Goal: Information Seeking & Learning: Learn about a topic

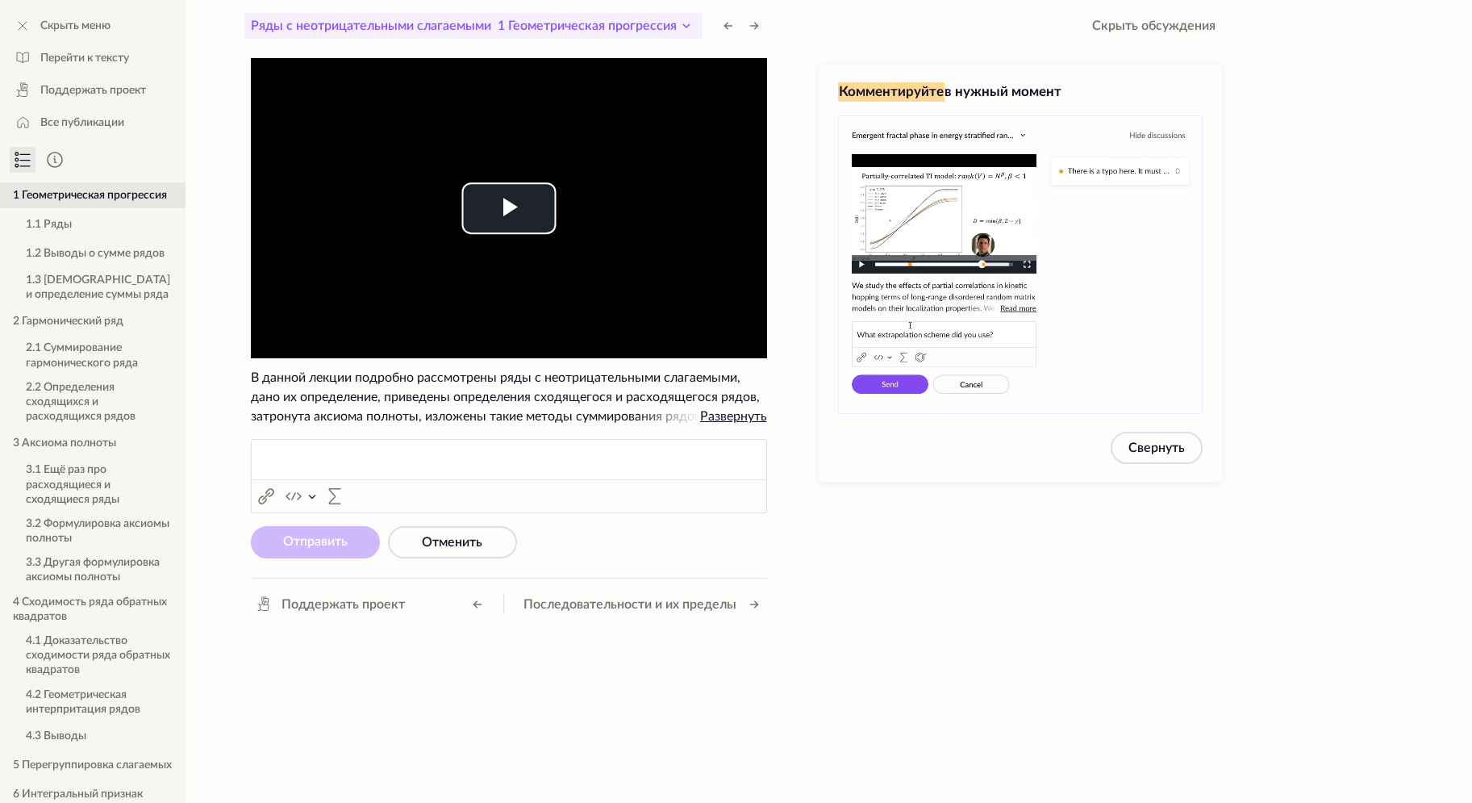
click at [687, 20] on icon at bounding box center [686, 25] width 19 height 19
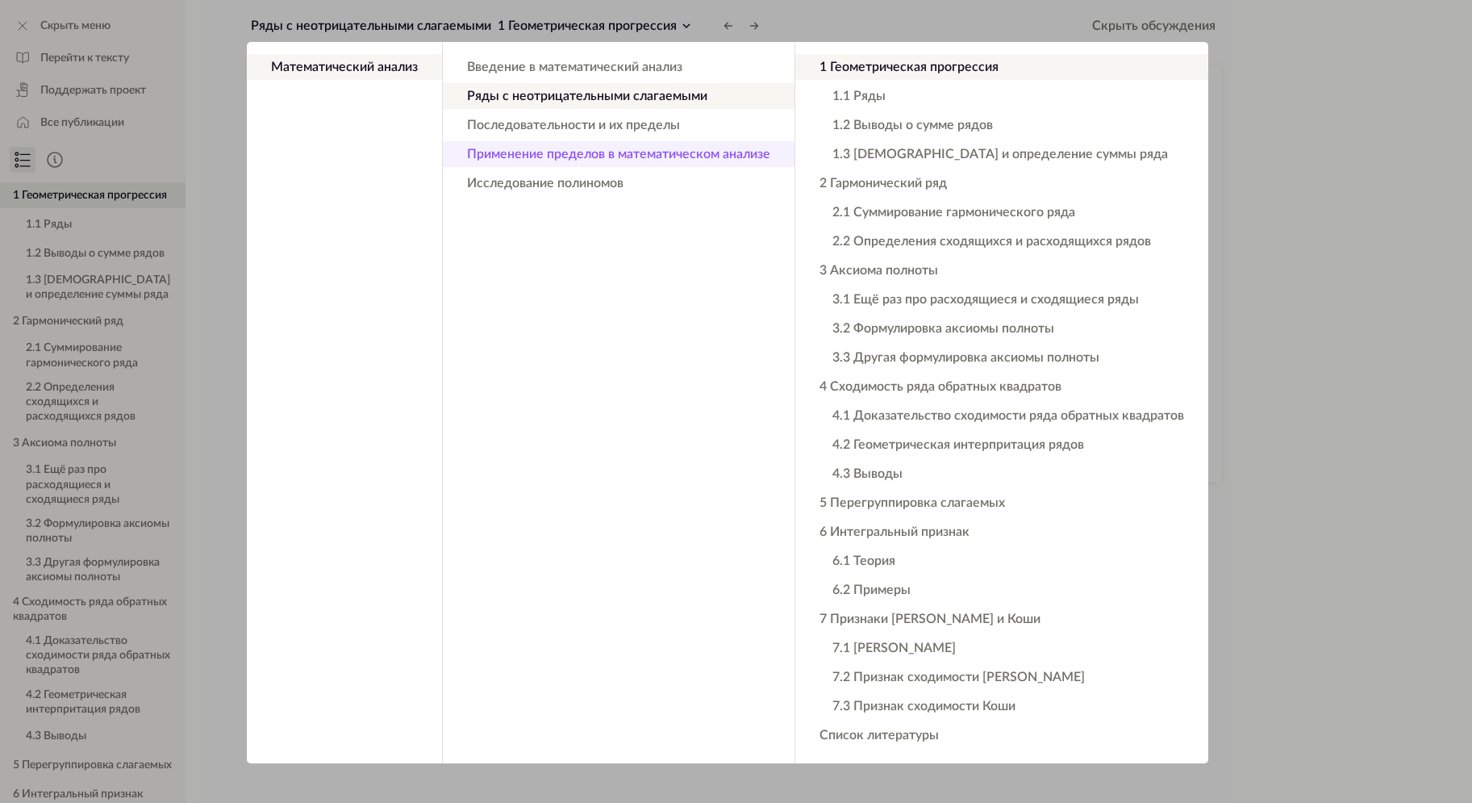
click at [683, 156] on button "Применение пределов в математическом анализе" at bounding box center [619, 154] width 352 height 26
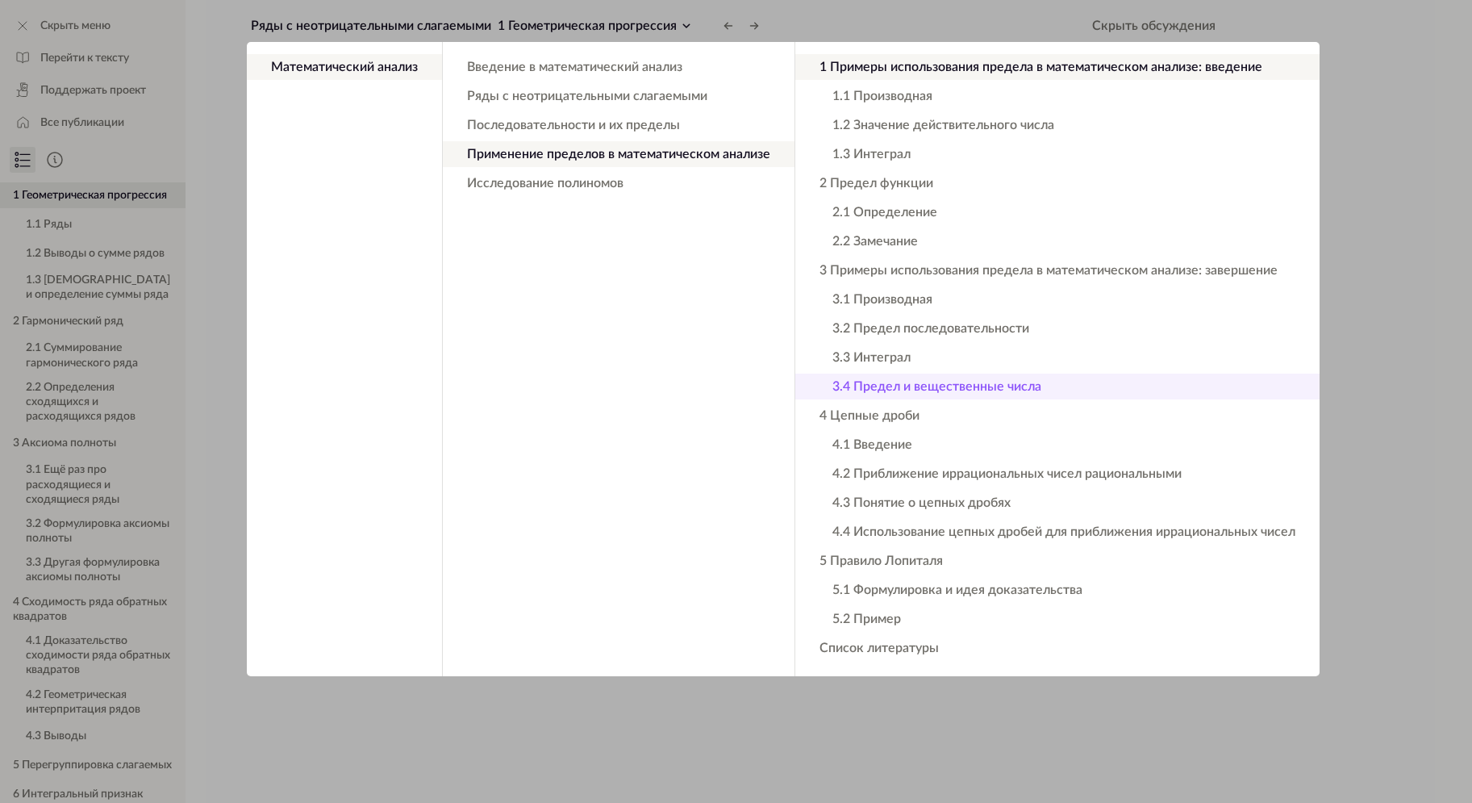
click at [978, 388] on button "3.4 Предел и вещественные числа" at bounding box center [1058, 387] width 524 height 26
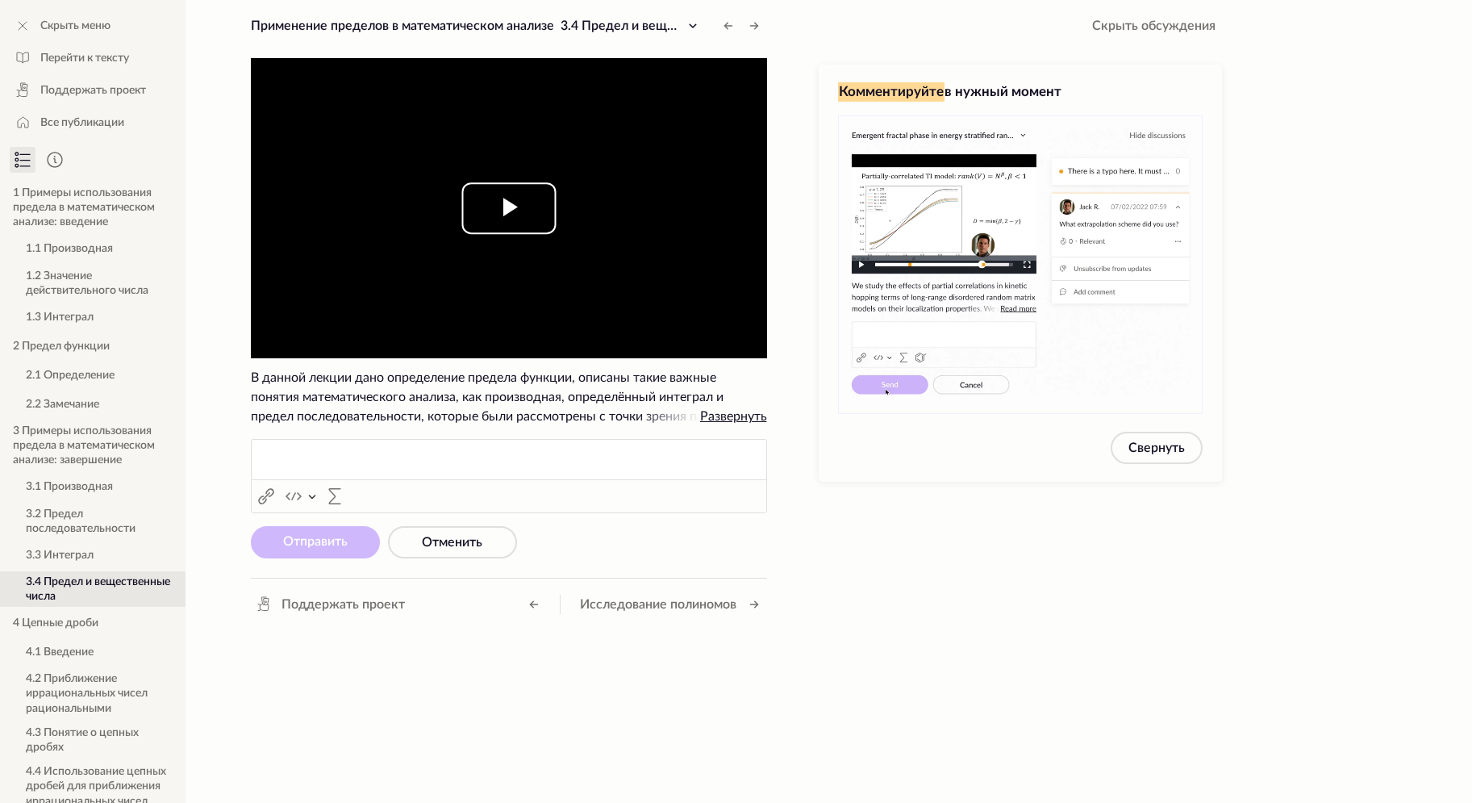
click at [509, 208] on span "Video Player" at bounding box center [509, 208] width 0 height 0
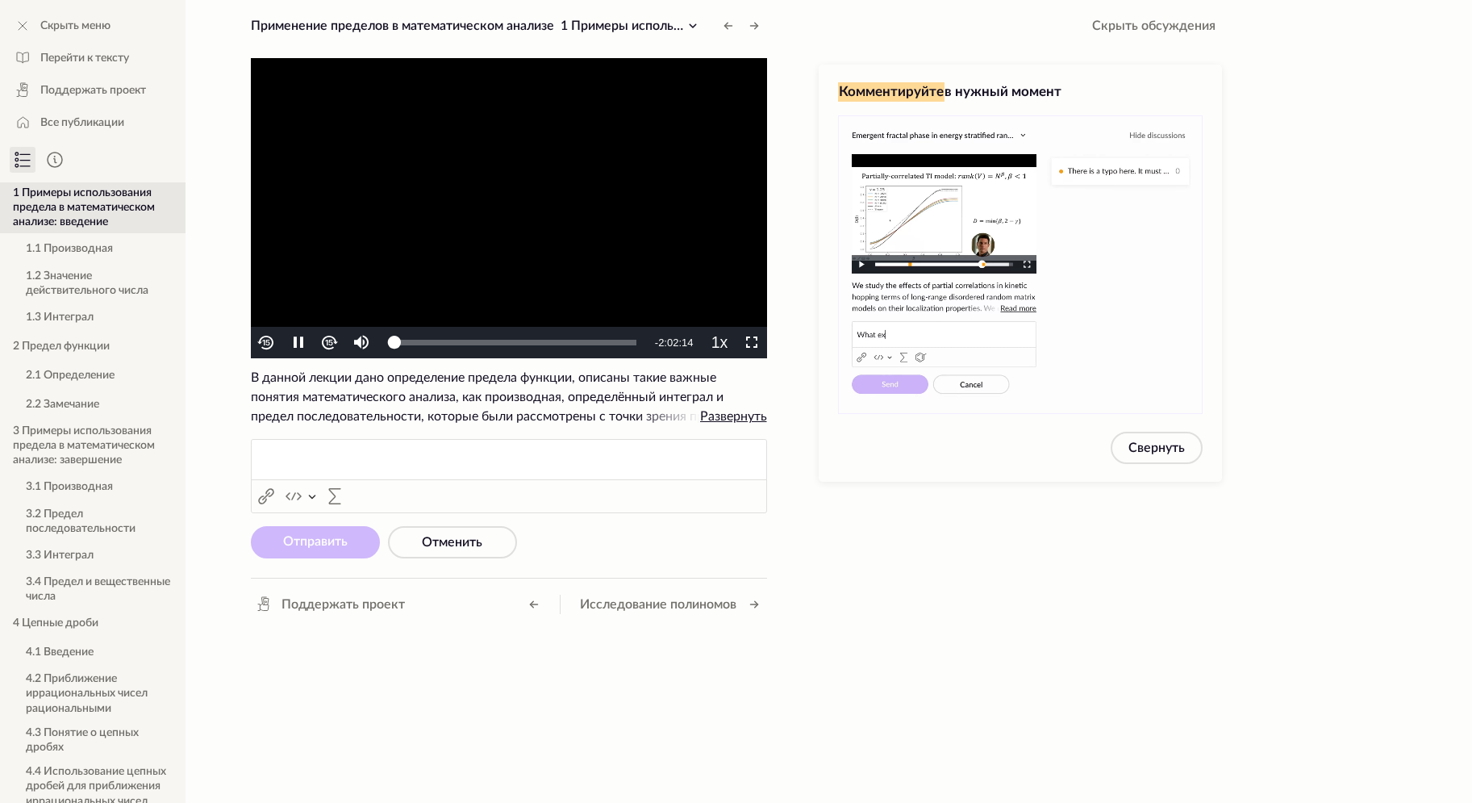
click at [633, 219] on video "To view this video please enable JavaScript, and consider upgrading to a web br…" at bounding box center [509, 208] width 516 height 300
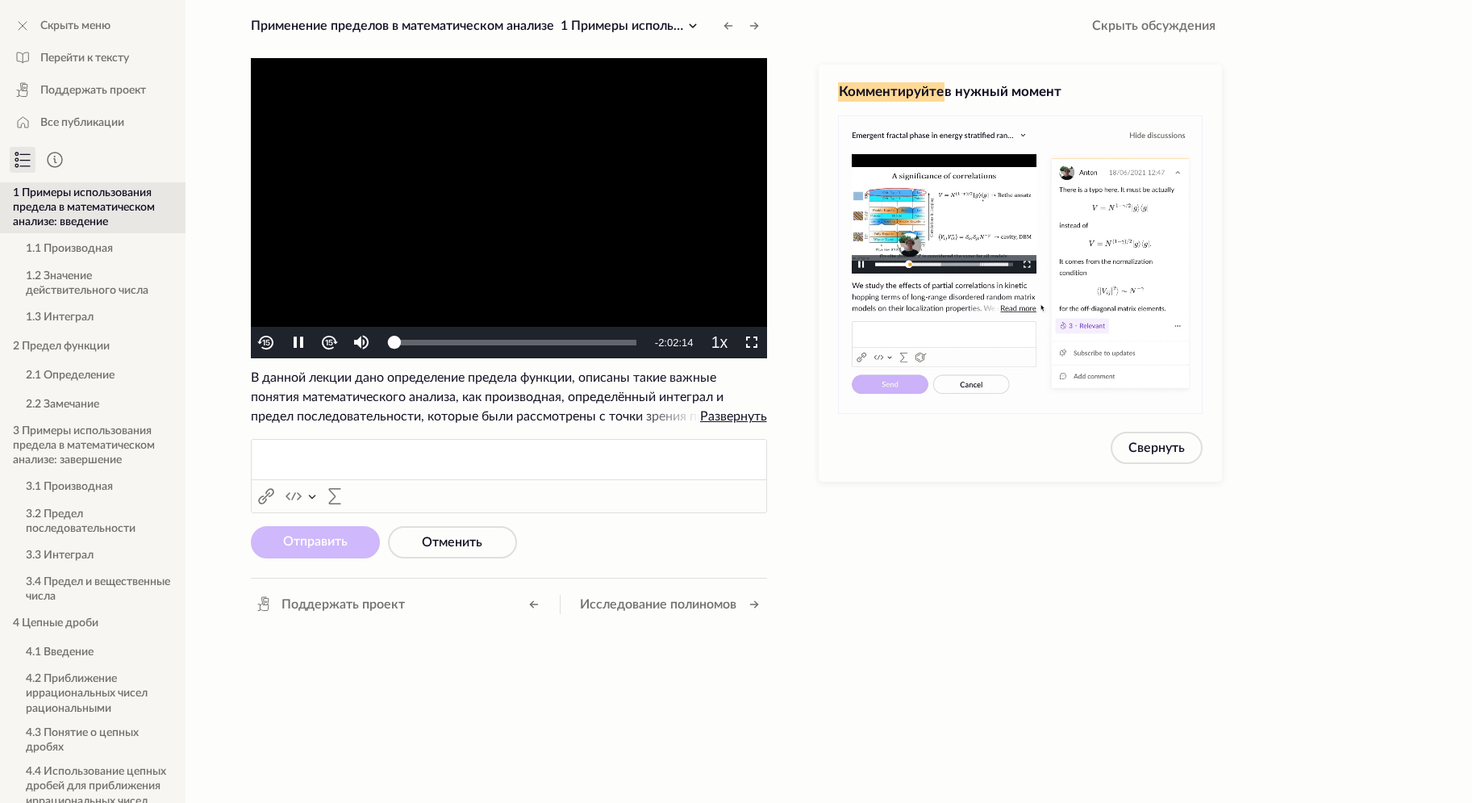
click at [633, 219] on video "To view this video please enable JavaScript, and consider upgrading to a web br…" at bounding box center [509, 208] width 516 height 300
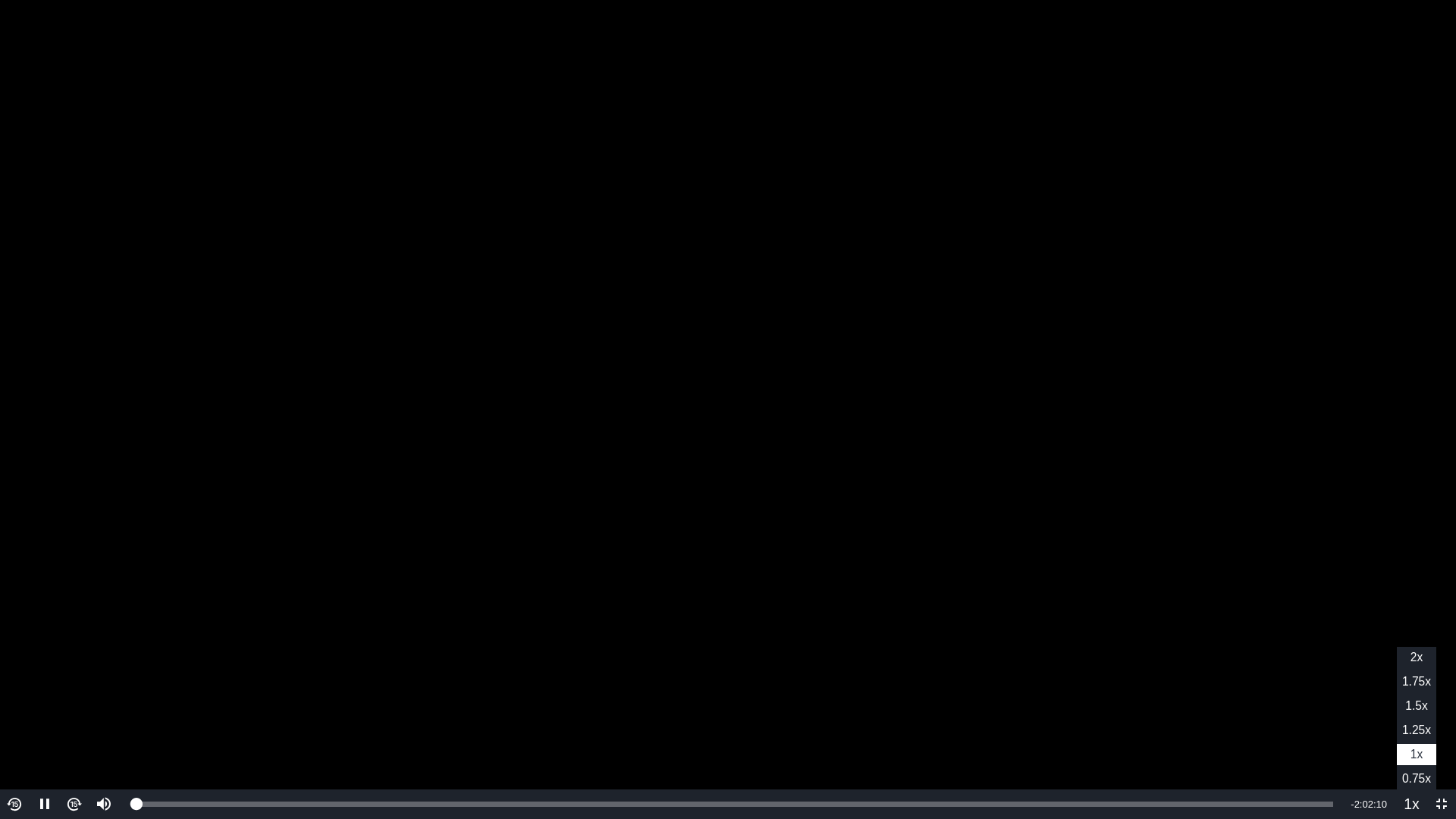
click at [1384, 732] on span "1.25x" at bounding box center [1417, 731] width 29 height 13
click at [744, 754] on div "Loaded : 0% 1:01:51 0:00:14" at bounding box center [734, 804] width 1213 height 29
click at [762, 754] on div "Loaded : 1.38% 1:03:57 0:00:01" at bounding box center [738, 804] width 1221 height 29
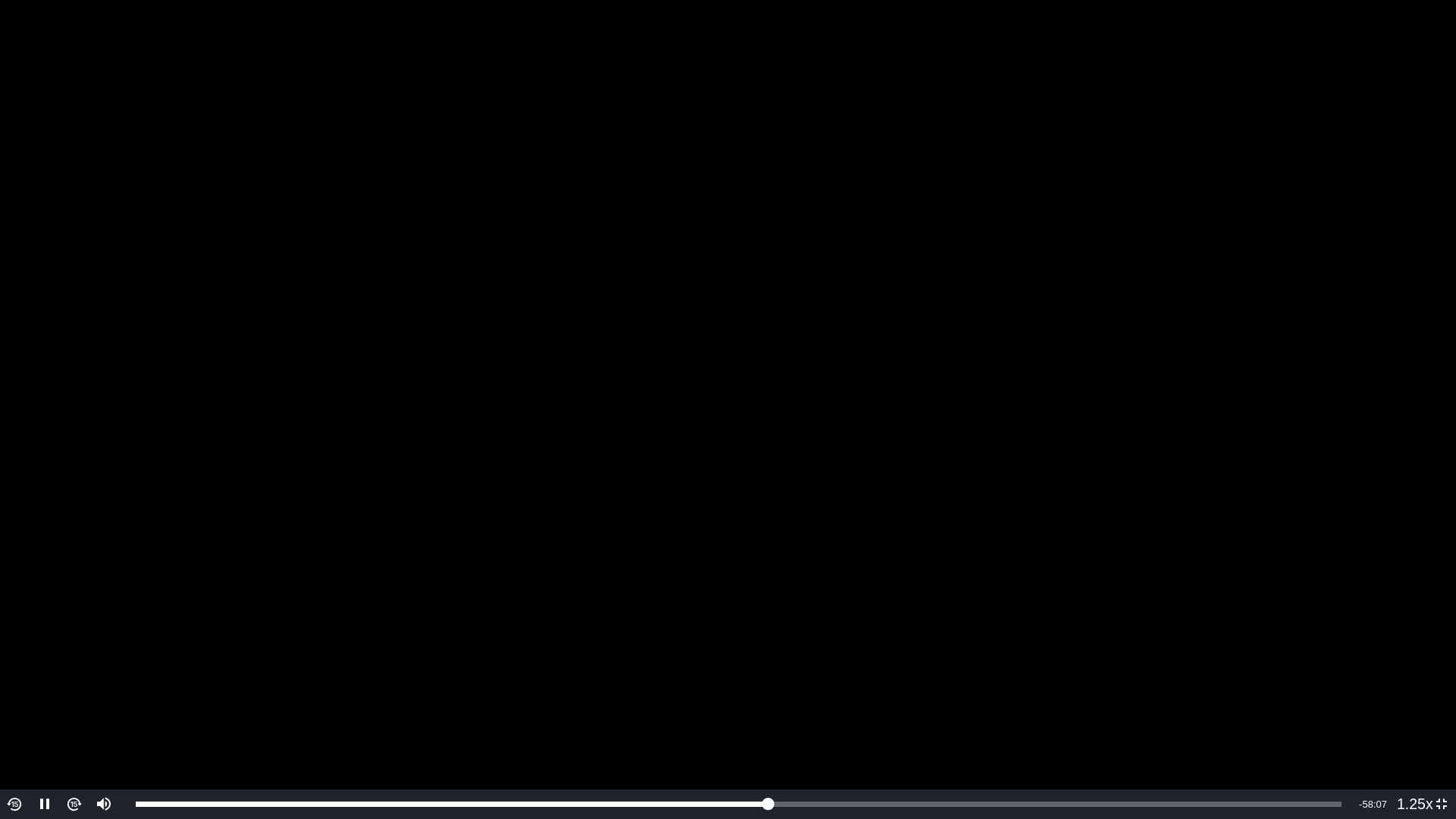
click at [803, 488] on video "To view this video please enable JavaScript, and consider upgrading to a web br…" at bounding box center [728, 409] width 1456 height 819
click at [728, 509] on video "To view this video please enable JavaScript, and consider upgrading to a web br…" at bounding box center [728, 409] width 1456 height 819
click at [799, 754] on div "Loaded : 51.54% 1:07:11 1:04:08" at bounding box center [738, 804] width 1221 height 29
click at [827, 754] on div "Loaded : 53.10% 1:09:48 1:07:13" at bounding box center [738, 805] width 1206 height 6
click at [848, 754] on div "Loaded : 55.74% 1:12:07 1:10:07" at bounding box center [738, 805] width 1206 height 6
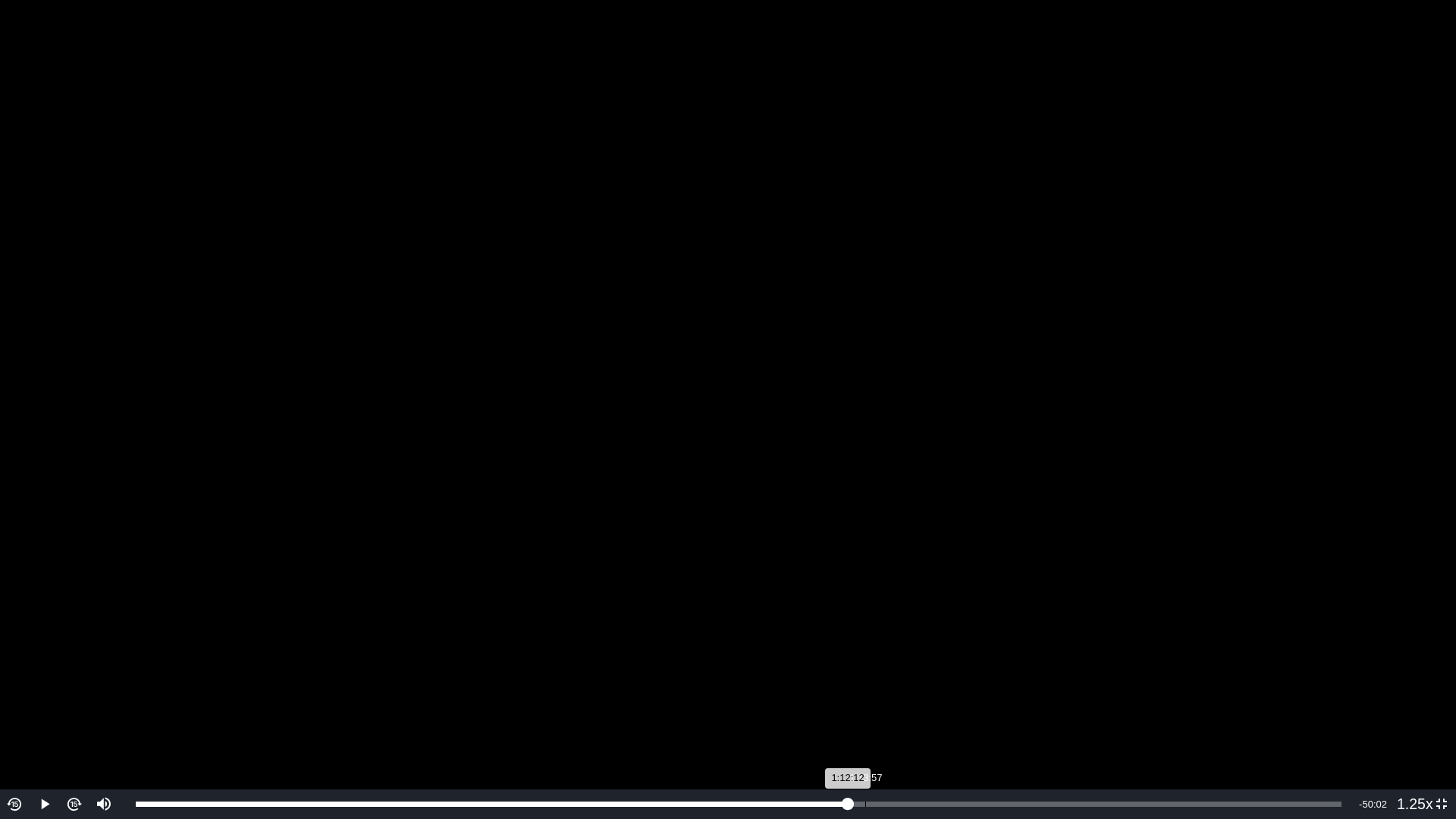
click at [866, 754] on div "1:13:57" at bounding box center [866, 805] width 1 height 6
click at [853, 754] on div "1:12:44" at bounding box center [853, 805] width 1 height 6
click at [802, 754] on div "Loaded : 59.85% 1:07:34 1:12:58" at bounding box center [738, 804] width 1221 height 29
click at [771, 754] on div "Loaded : 59.85% 1:04:25 1:04:21" at bounding box center [738, 804] width 1221 height 29
click at [741, 754] on div "Loaded : 59.85% 1:01:21 1:04:22" at bounding box center [738, 804] width 1221 height 29
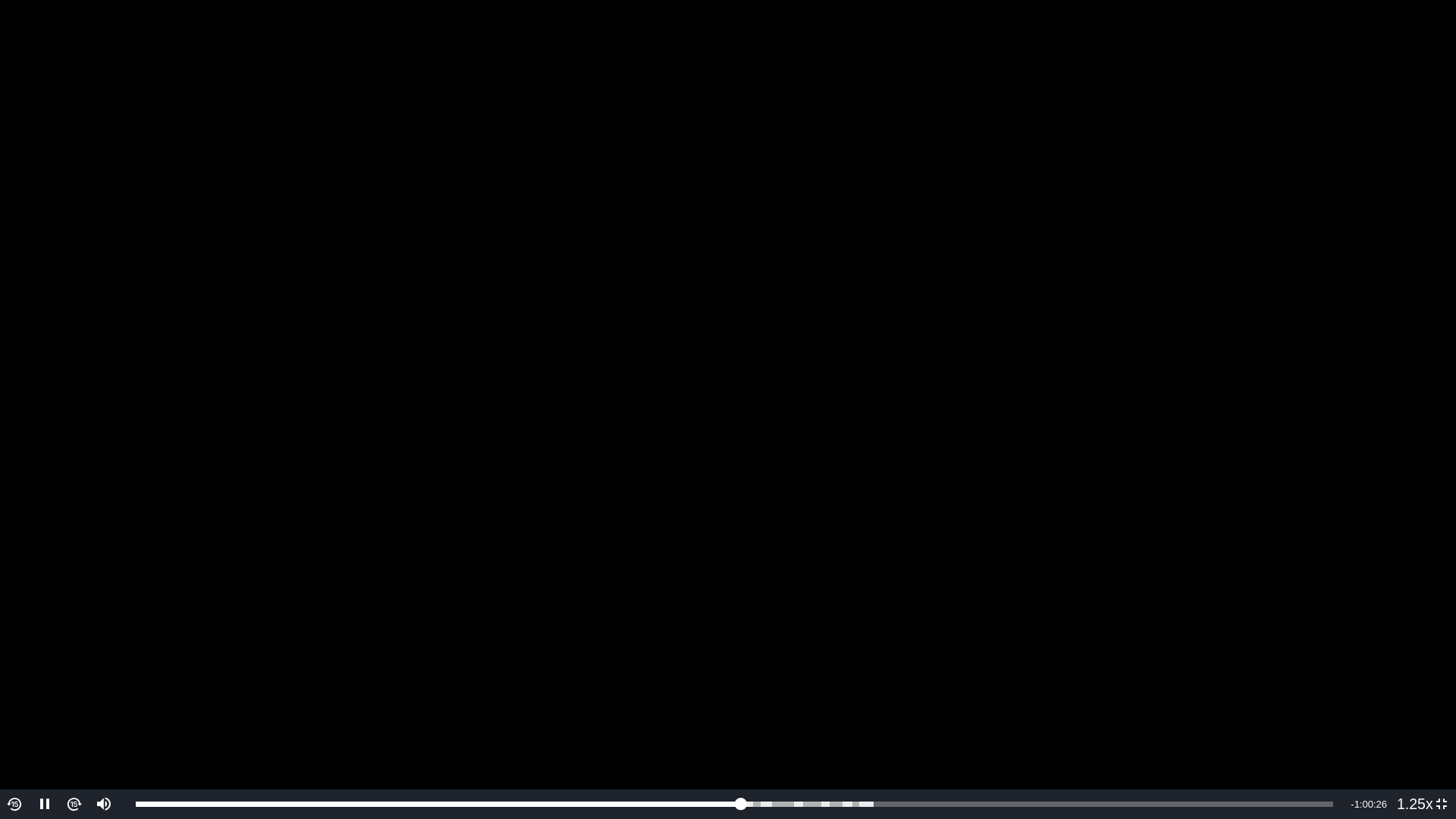
click at [1254, 348] on video "To view this video please enable JavaScript, and consider upgrading to a web br…" at bounding box center [728, 409] width 1456 height 819
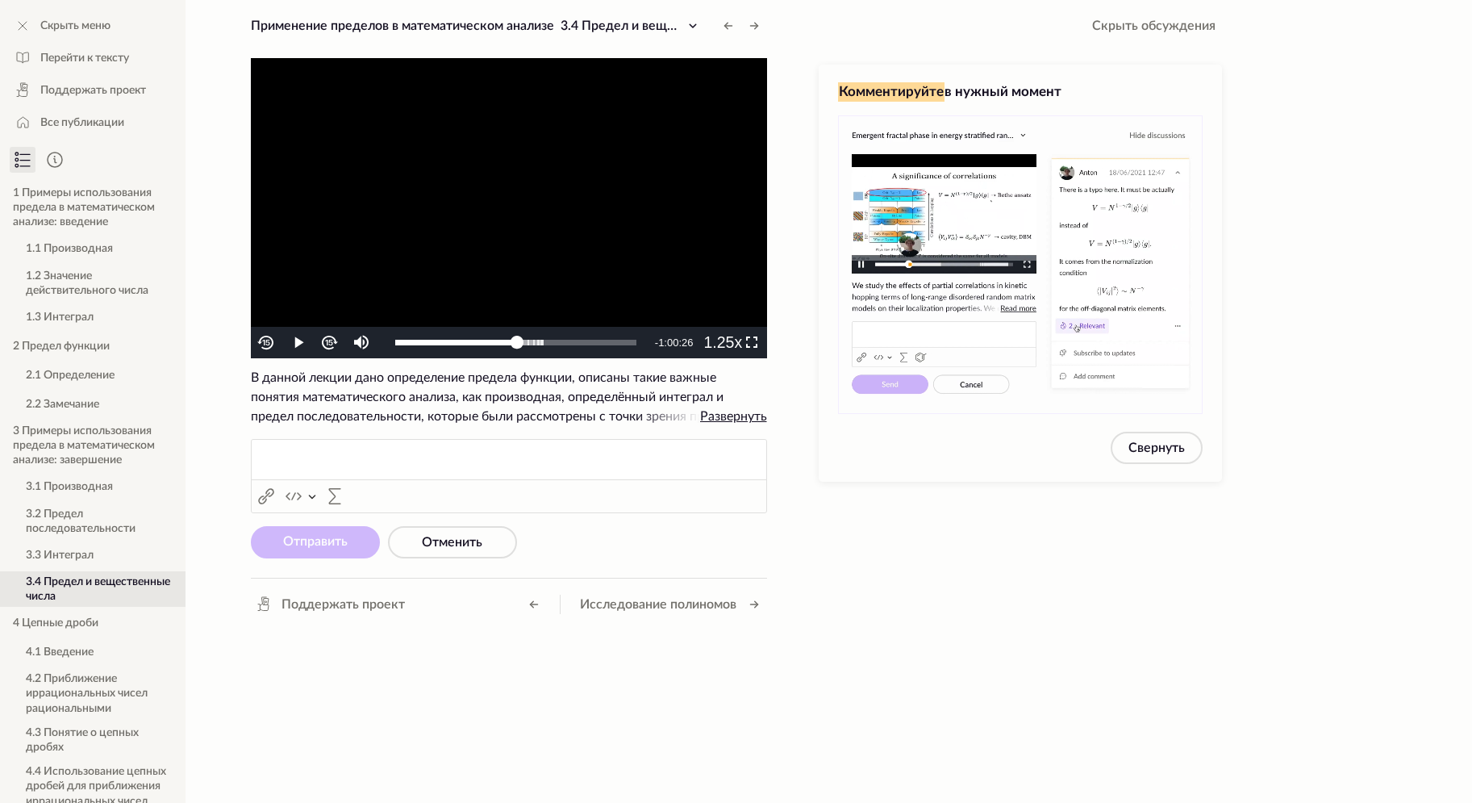
click at [616, 173] on video "To view this video please enable JavaScript, and consider upgrading to a web br…" at bounding box center [509, 208] width 516 height 300
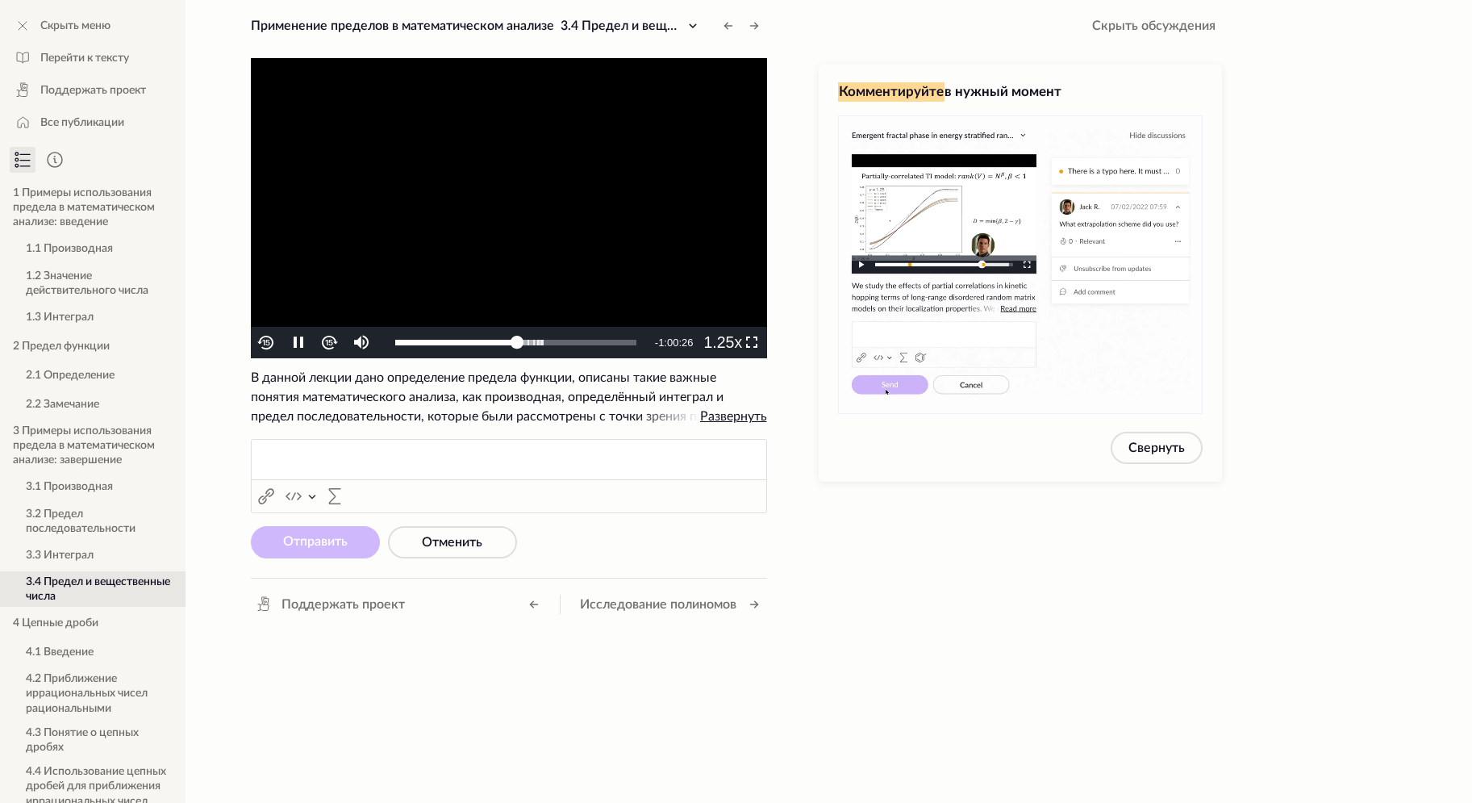
click at [658, 169] on video "To view this video please enable JavaScript, and consider upgrading to a web br…" at bounding box center [509, 208] width 516 height 300
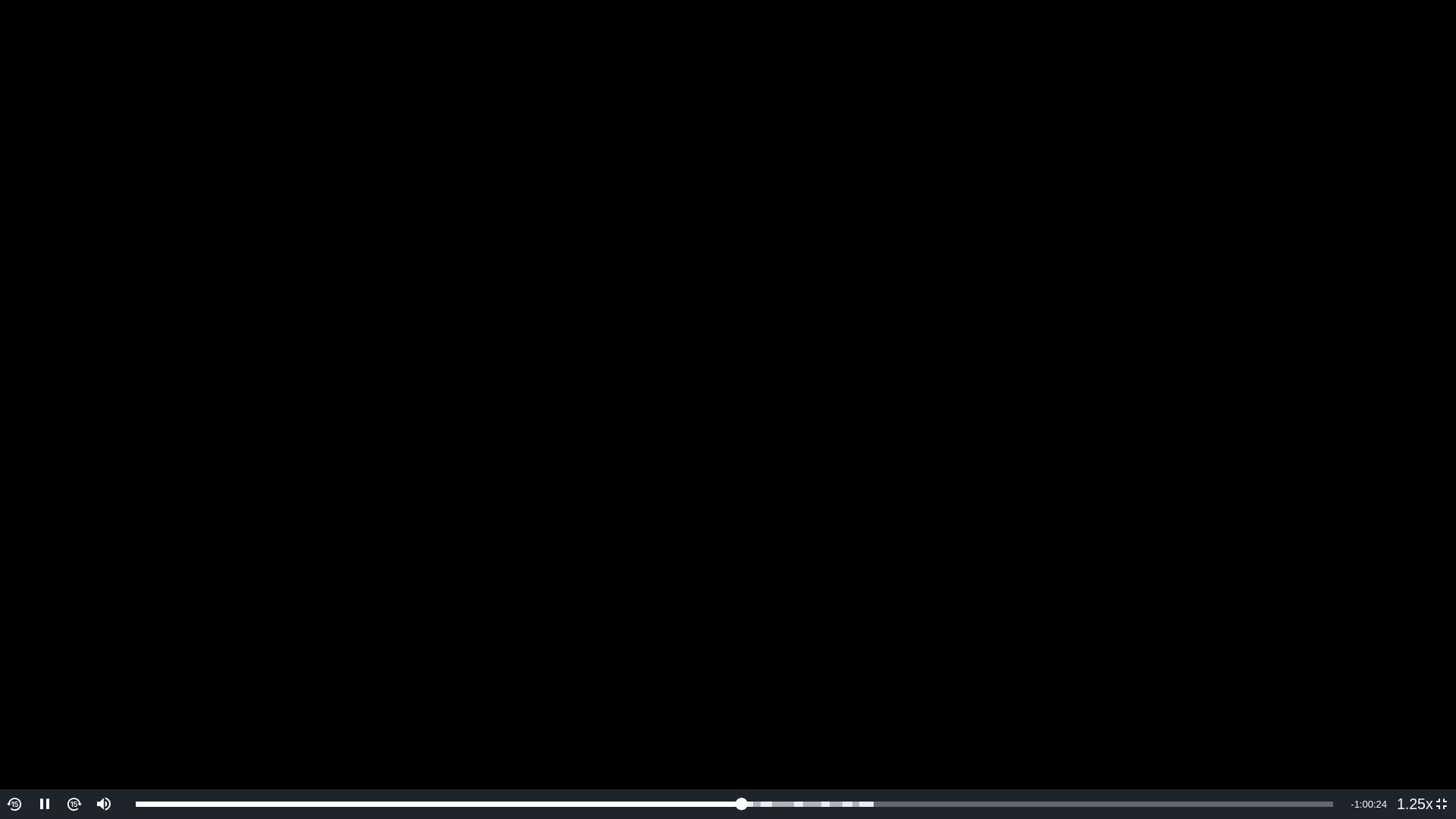
click at [1146, 426] on video "To view this video please enable JavaScript, and consider upgrading to a web br…" at bounding box center [728, 409] width 1456 height 819
click at [1364, 399] on video "To view this video please enable JavaScript, and consider upgrading to a web br…" at bounding box center [728, 409] width 1456 height 819
click at [104, 746] on div "Volume Level" at bounding box center [102, 760] width 3 height 28
click at [104, 751] on div "Volume Level" at bounding box center [102, 763] width 3 height 23
click at [1180, 266] on video "To view this video please enable JavaScript, and consider upgrading to a web br…" at bounding box center [728, 409] width 1456 height 819
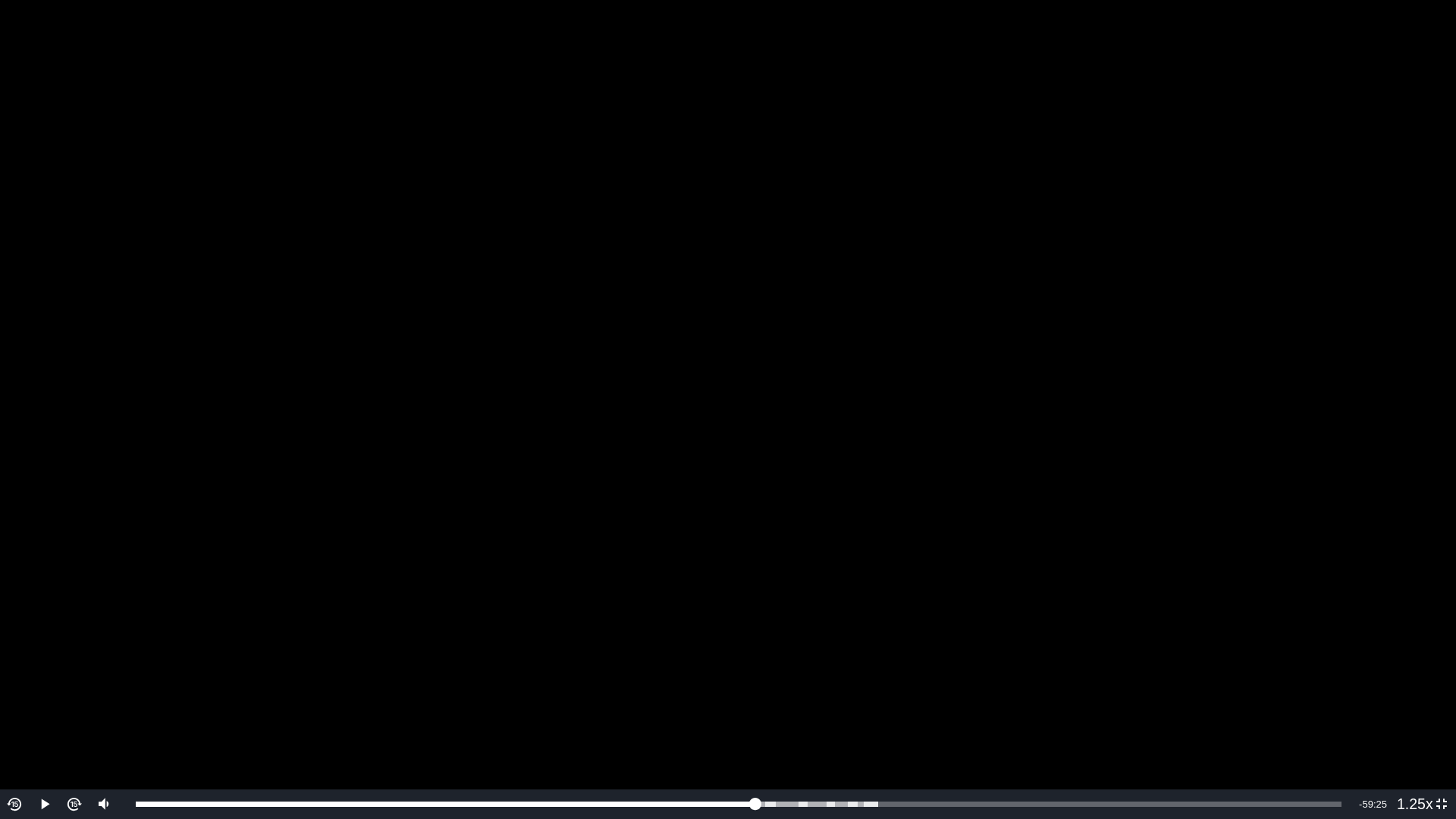
click at [1175, 233] on video "To view this video please enable JavaScript, and consider upgrading to a web br…" at bounding box center [728, 409] width 1456 height 819
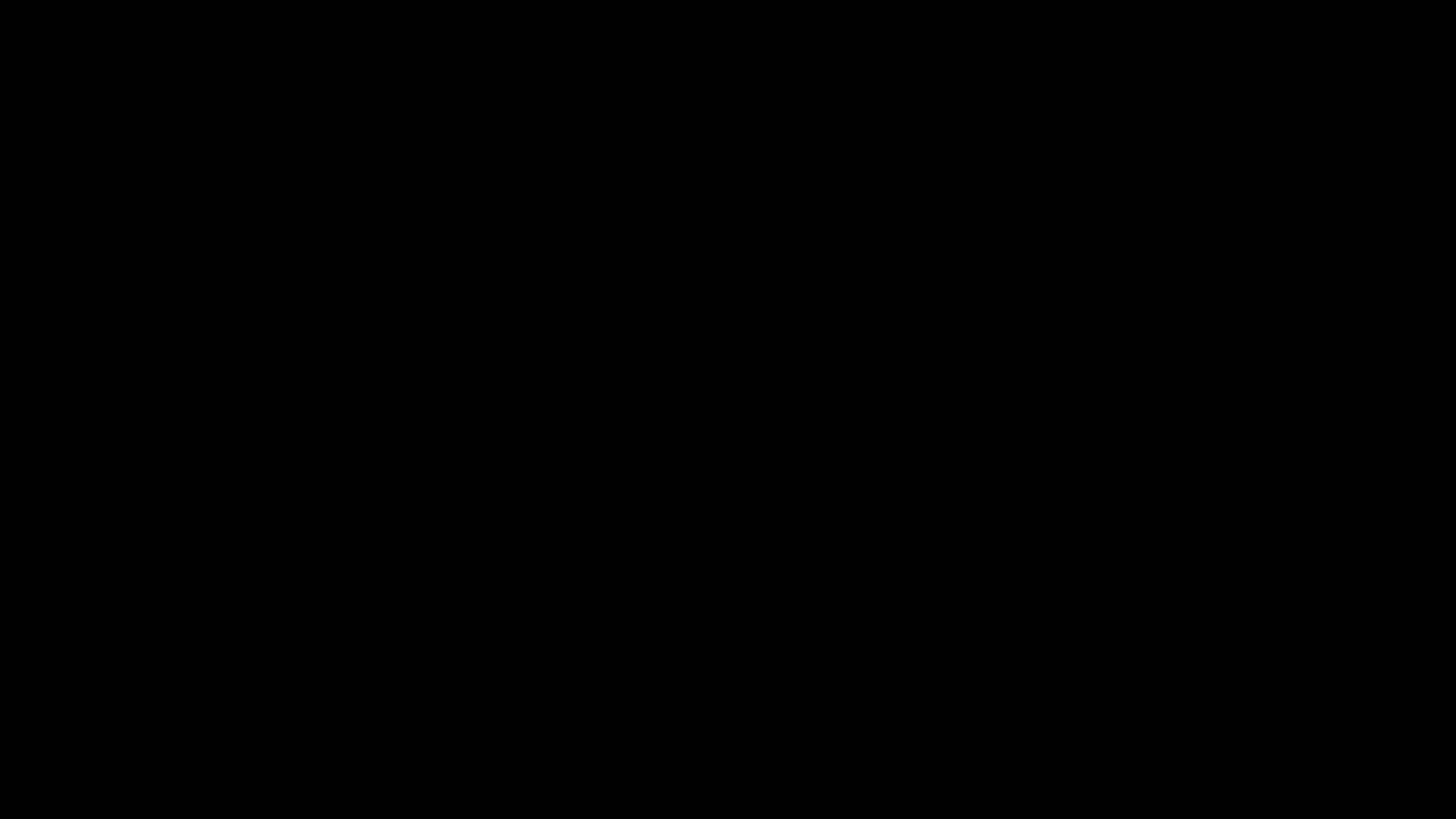
click at [1175, 233] on video "To view this video please enable JavaScript, and consider upgrading to a web br…" at bounding box center [728, 409] width 1456 height 819
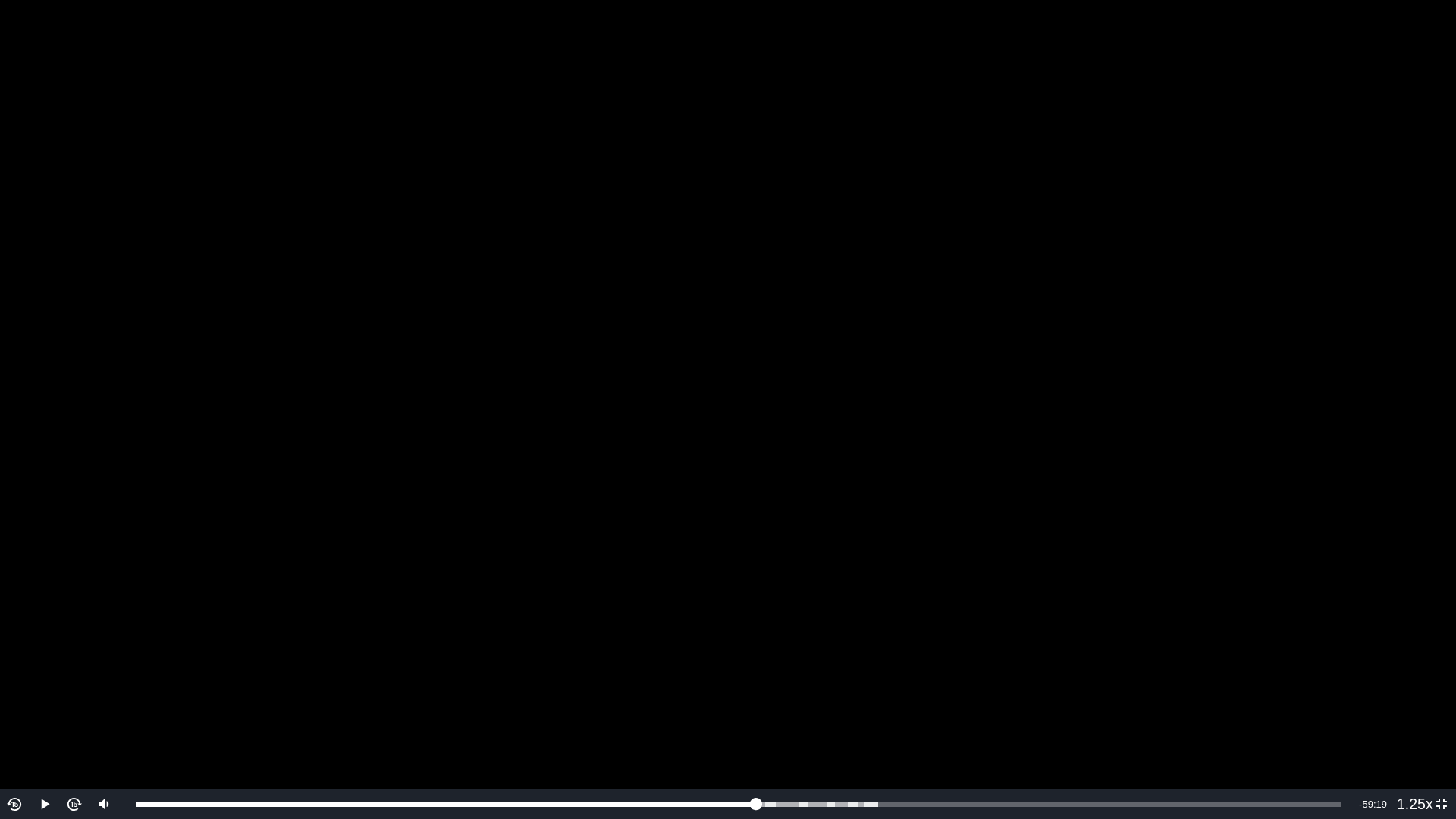
click at [1076, 289] on video "To view this video please enable JavaScript, and consider upgrading to a web br…" at bounding box center [728, 409] width 1456 height 819
click at [1246, 304] on video "To view this video please enable JavaScript, and consider upgrading to a web br…" at bounding box center [728, 409] width 1456 height 819
click at [898, 381] on video "To view this video please enable JavaScript, and consider upgrading to a web br…" at bounding box center [728, 409] width 1456 height 819
click at [665, 229] on video "To view this video please enable JavaScript, and consider upgrading to a web br…" at bounding box center [728, 409] width 1456 height 819
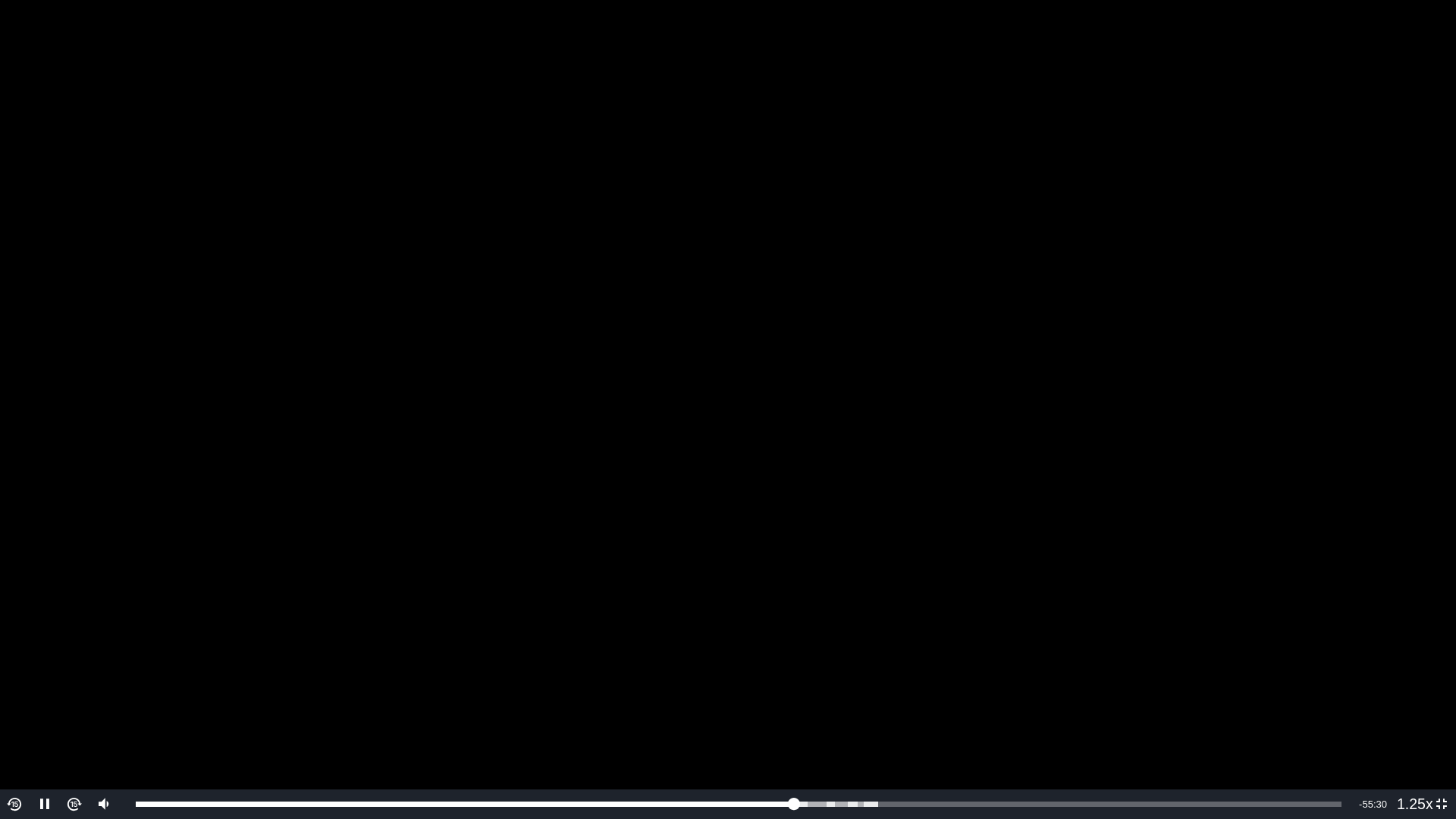
click at [916, 193] on video "To view this video please enable JavaScript, and consider upgrading to a web br…" at bounding box center [728, 409] width 1456 height 819
click at [929, 171] on video "To view this video please enable JavaScript, and consider upgrading to a web br…" at bounding box center [728, 409] width 1456 height 819
click at [932, 191] on video "To view this video please enable JavaScript, and consider upgrading to a web br…" at bounding box center [728, 409] width 1456 height 819
click at [932, 191] on video "To view this video please enable JavaScript, and consider upgrading to a web br…" at bounding box center [728, 409] width 1456 height 819
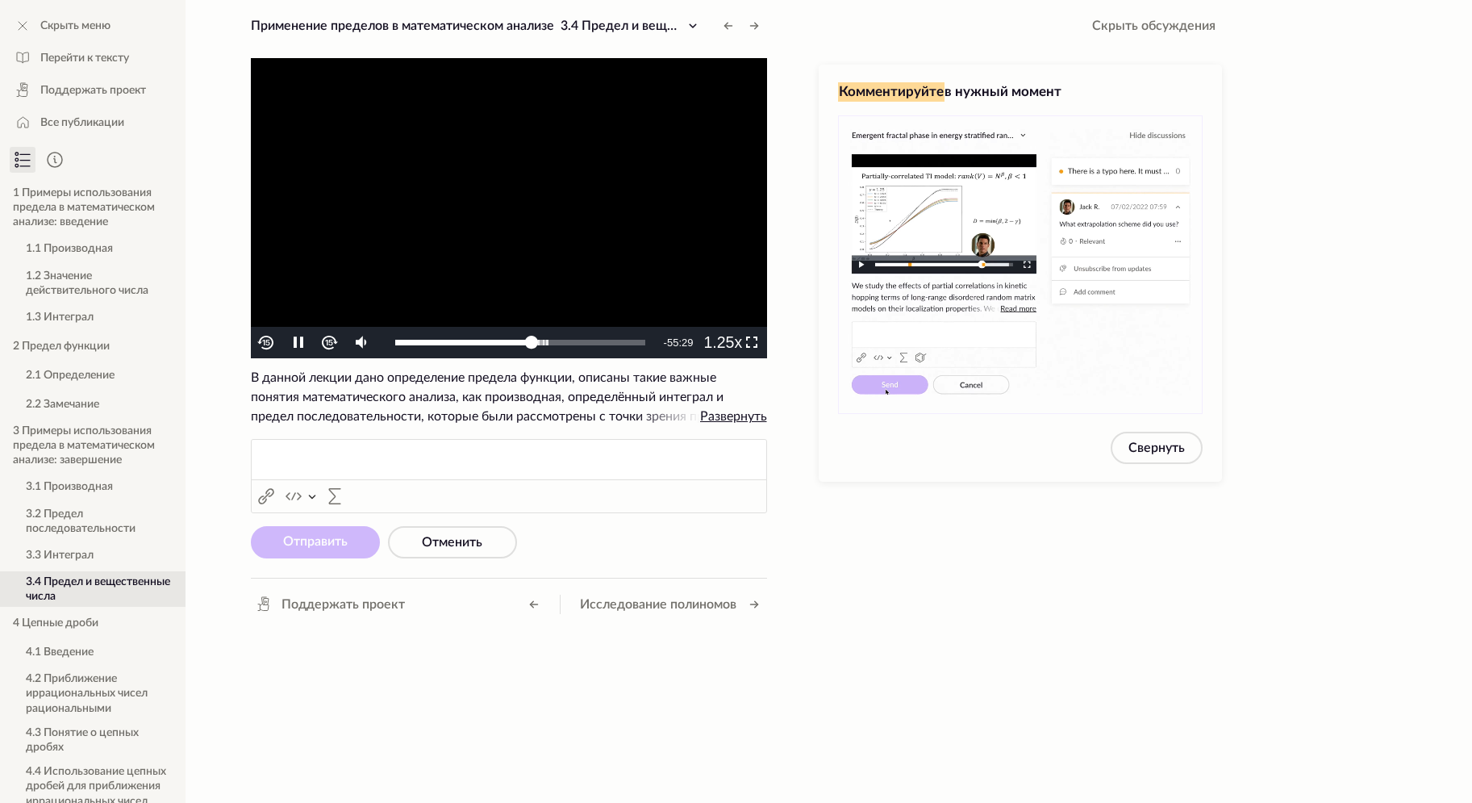
click at [515, 259] on video "To view this video please enable JavaScript, and consider upgrading to a web br…" at bounding box center [509, 208] width 516 height 300
click at [675, 151] on video "To view this video please enable JavaScript, and consider upgrading to a web br…" at bounding box center [509, 208] width 516 height 300
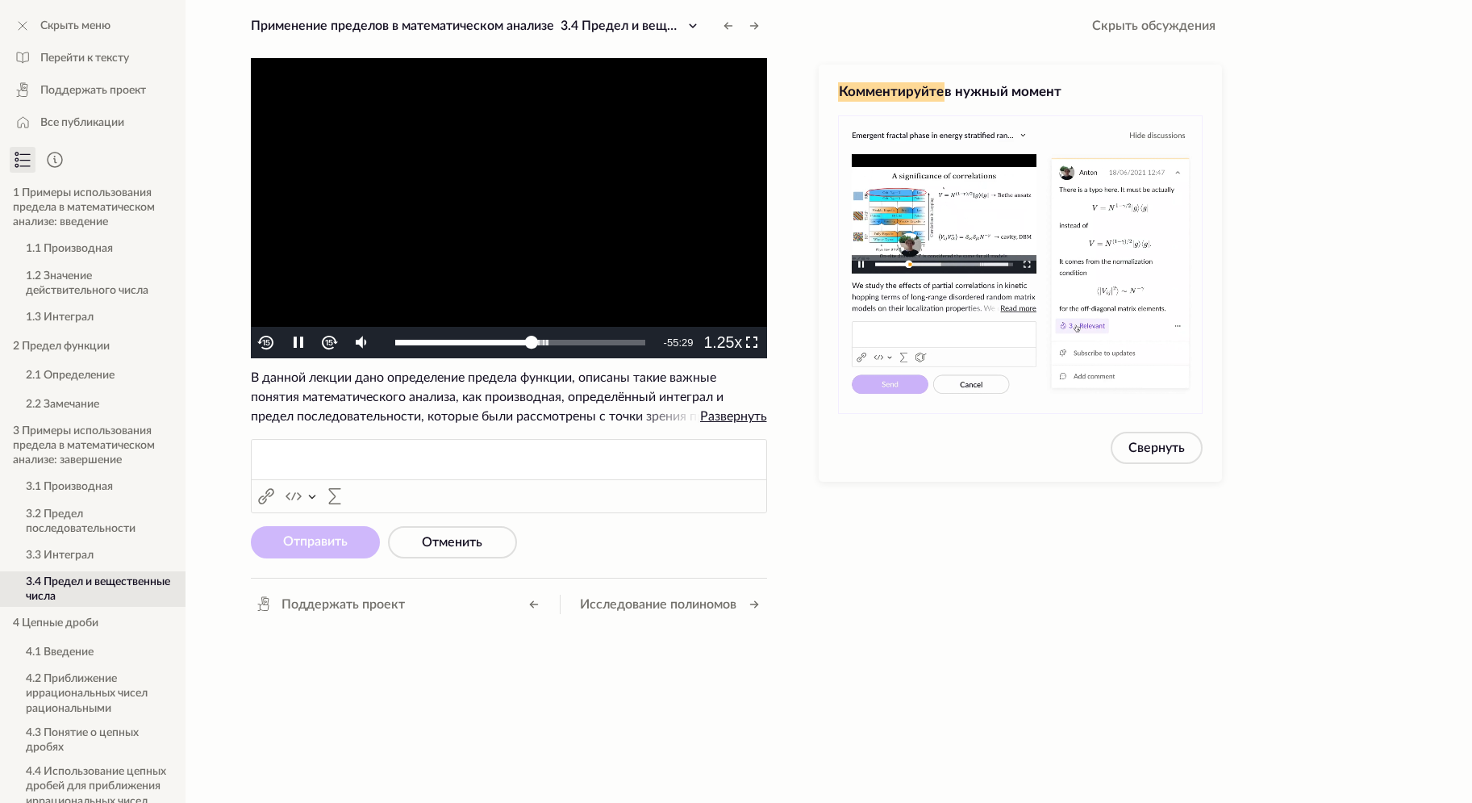
click at [687, 215] on video "To view this video please enable JavaScript, and consider upgrading to a web br…" at bounding box center [509, 208] width 516 height 300
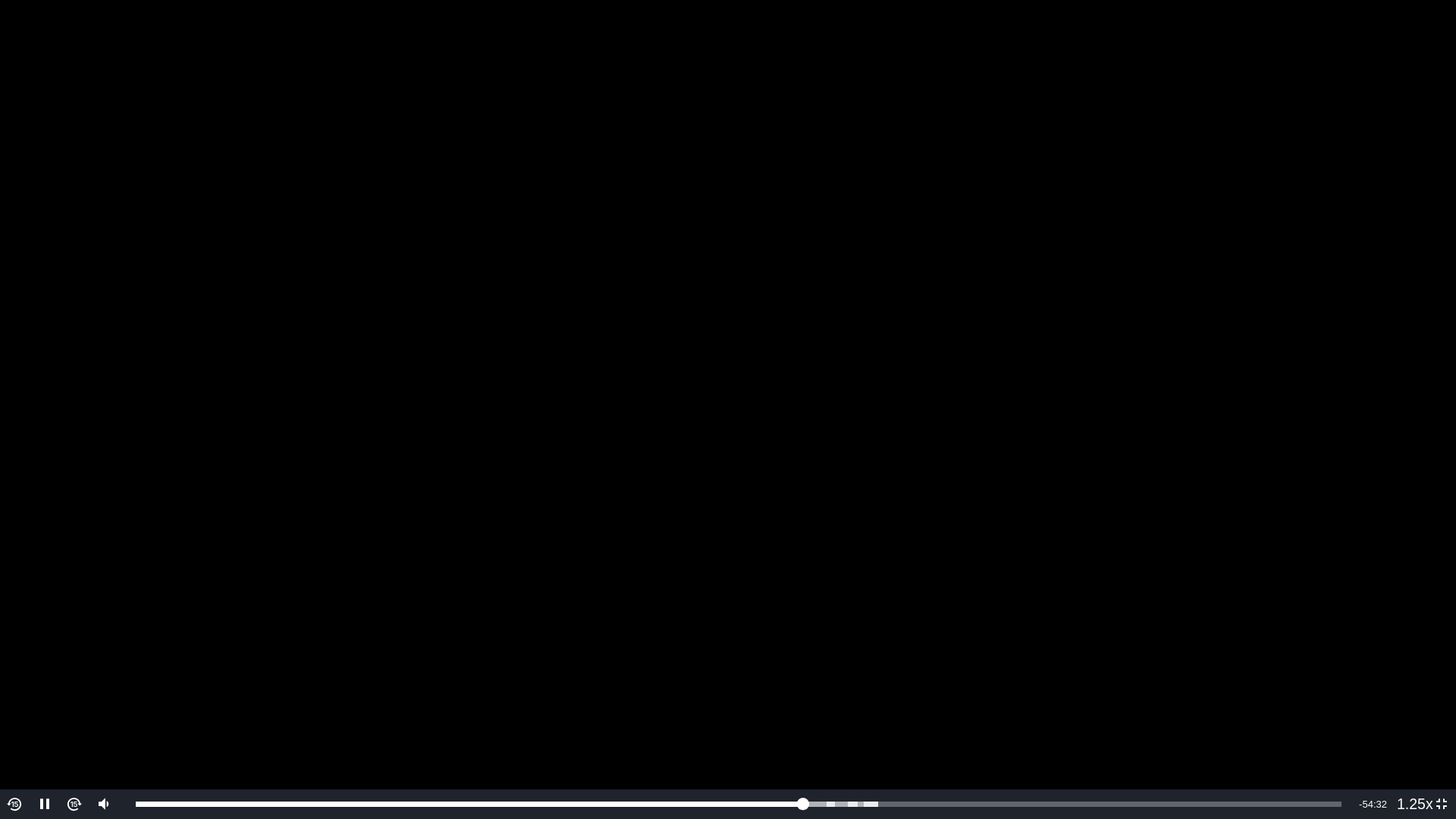
click at [1211, 354] on video "To view this video please enable JavaScript, and consider upgrading to a web br…" at bounding box center [728, 409] width 1456 height 819
click at [1203, 371] on video "To view this video please enable JavaScript, and consider upgrading to a web br…" at bounding box center [728, 409] width 1456 height 819
click at [1048, 276] on video "To view this video please enable JavaScript, and consider upgrading to a web br…" at bounding box center [728, 409] width 1456 height 819
click at [1049, 319] on video "To view this video please enable JavaScript, and consider upgrading to a web br…" at bounding box center [728, 409] width 1456 height 819
click at [1092, 416] on video "To view this video please enable JavaScript, and consider upgrading to a web br…" at bounding box center [728, 409] width 1456 height 819
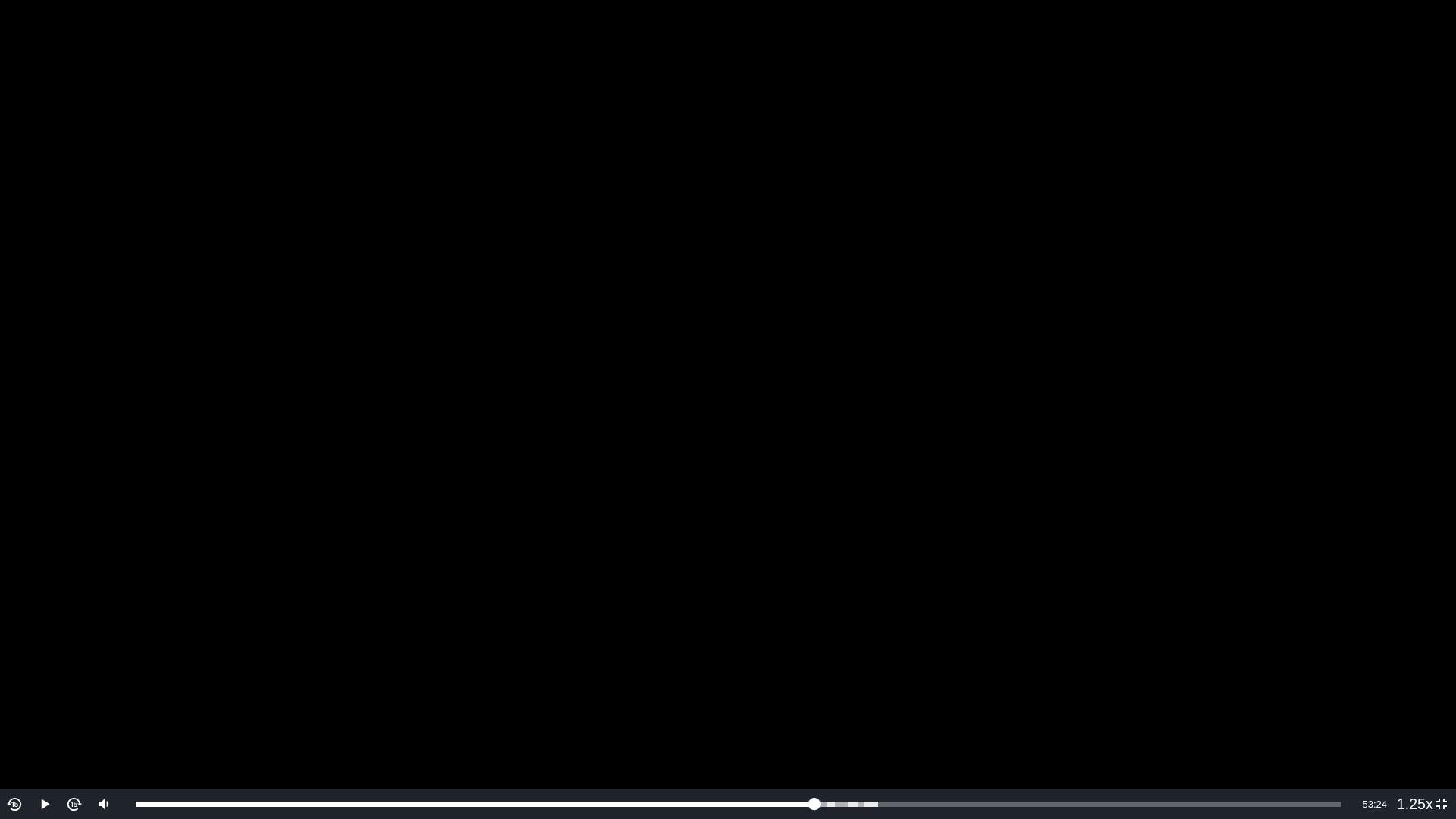
click at [1059, 190] on video "To view this video please enable JavaScript, and consider upgrading to a web br…" at bounding box center [728, 409] width 1456 height 819
click at [1230, 450] on video "To view this video please enable JavaScript, and consider upgrading to a web br…" at bounding box center [728, 409] width 1456 height 819
click at [1160, 428] on video "To view this video please enable JavaScript, and consider upgrading to a web br…" at bounding box center [728, 409] width 1456 height 819
click at [1189, 328] on video "To view this video please enable JavaScript, and consider upgrading to a web br…" at bounding box center [728, 409] width 1456 height 819
click at [1125, 307] on video "To view this video please enable JavaScript, and consider upgrading to a web br…" at bounding box center [728, 409] width 1456 height 819
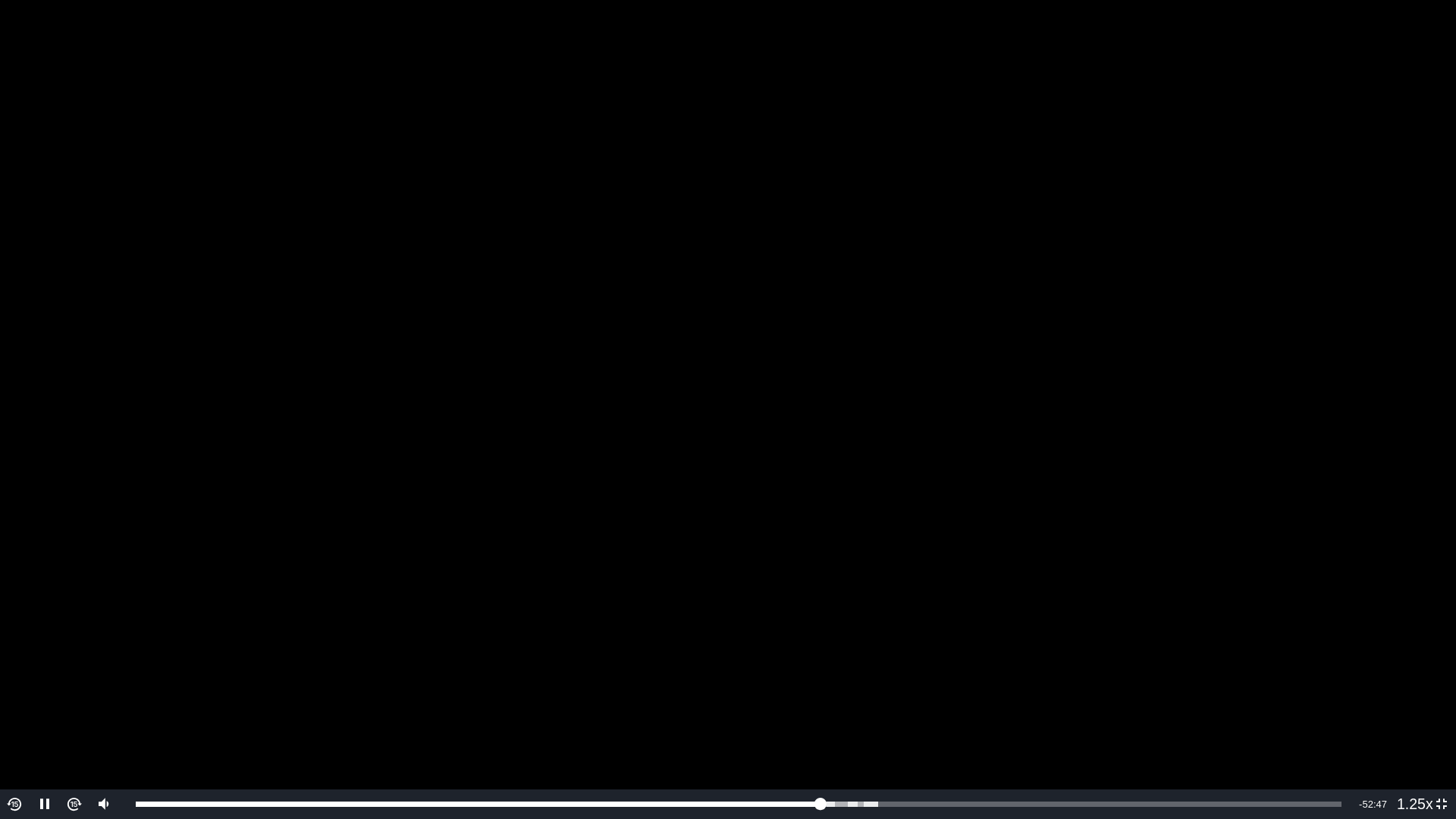
click at [1246, 449] on video "To view this video please enable JavaScript, and consider upgrading to a web br…" at bounding box center [728, 409] width 1456 height 819
click at [1038, 327] on video "To view this video please enable JavaScript, and consider upgrading to a web br…" at bounding box center [728, 409] width 1456 height 819
click at [1232, 256] on video "To view this video please enable JavaScript, and consider upgrading to a web br…" at bounding box center [728, 409] width 1456 height 819
click at [1288, 242] on video "To view this video please enable JavaScript, and consider upgrading to a web br…" at bounding box center [728, 409] width 1456 height 819
click at [846, 494] on video "To view this video please enable JavaScript, and consider upgrading to a web br…" at bounding box center [728, 409] width 1456 height 819
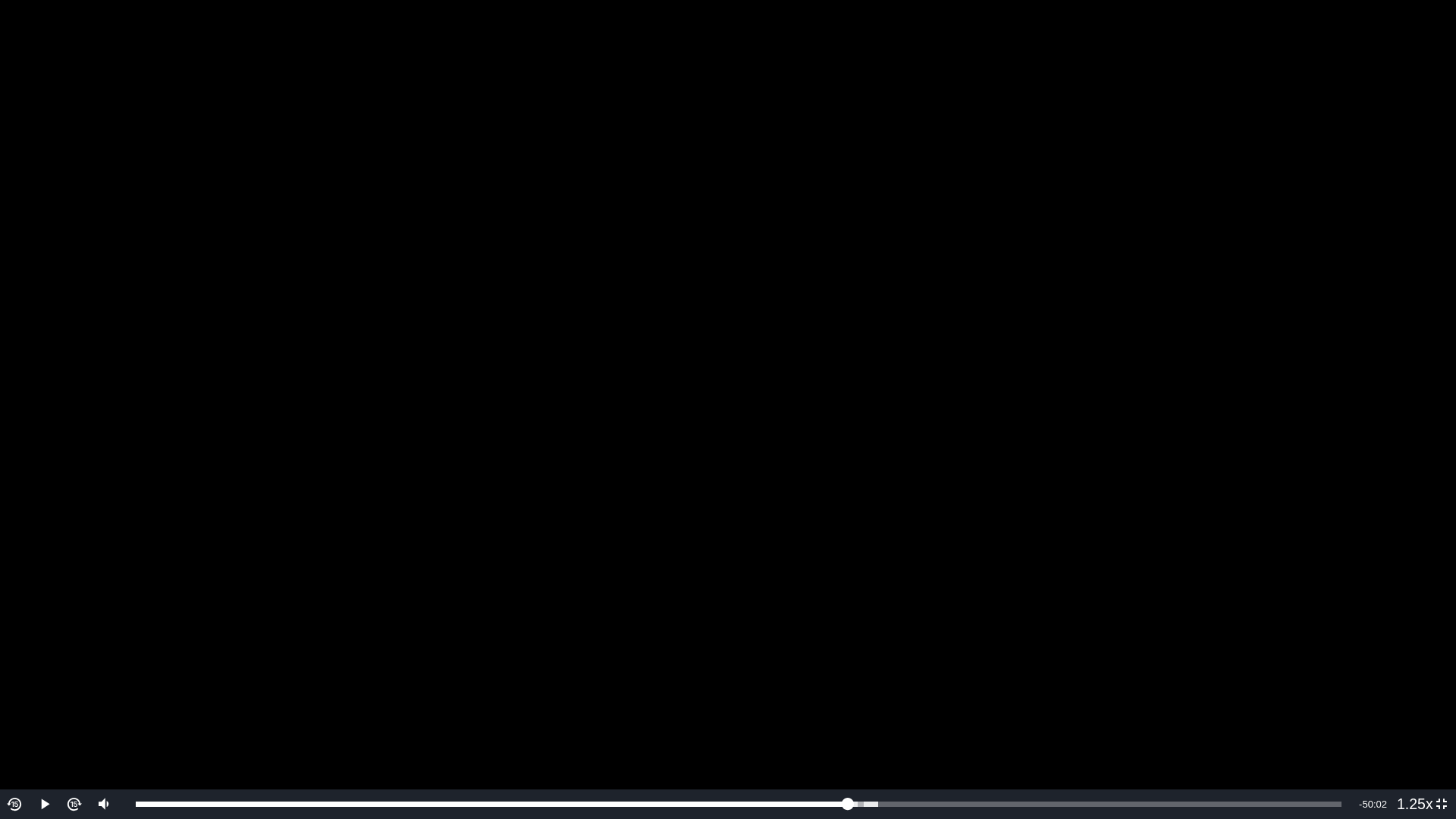
click at [1384, 139] on video "To view this video please enable JavaScript, and consider upgrading to a web br…" at bounding box center [728, 409] width 1456 height 819
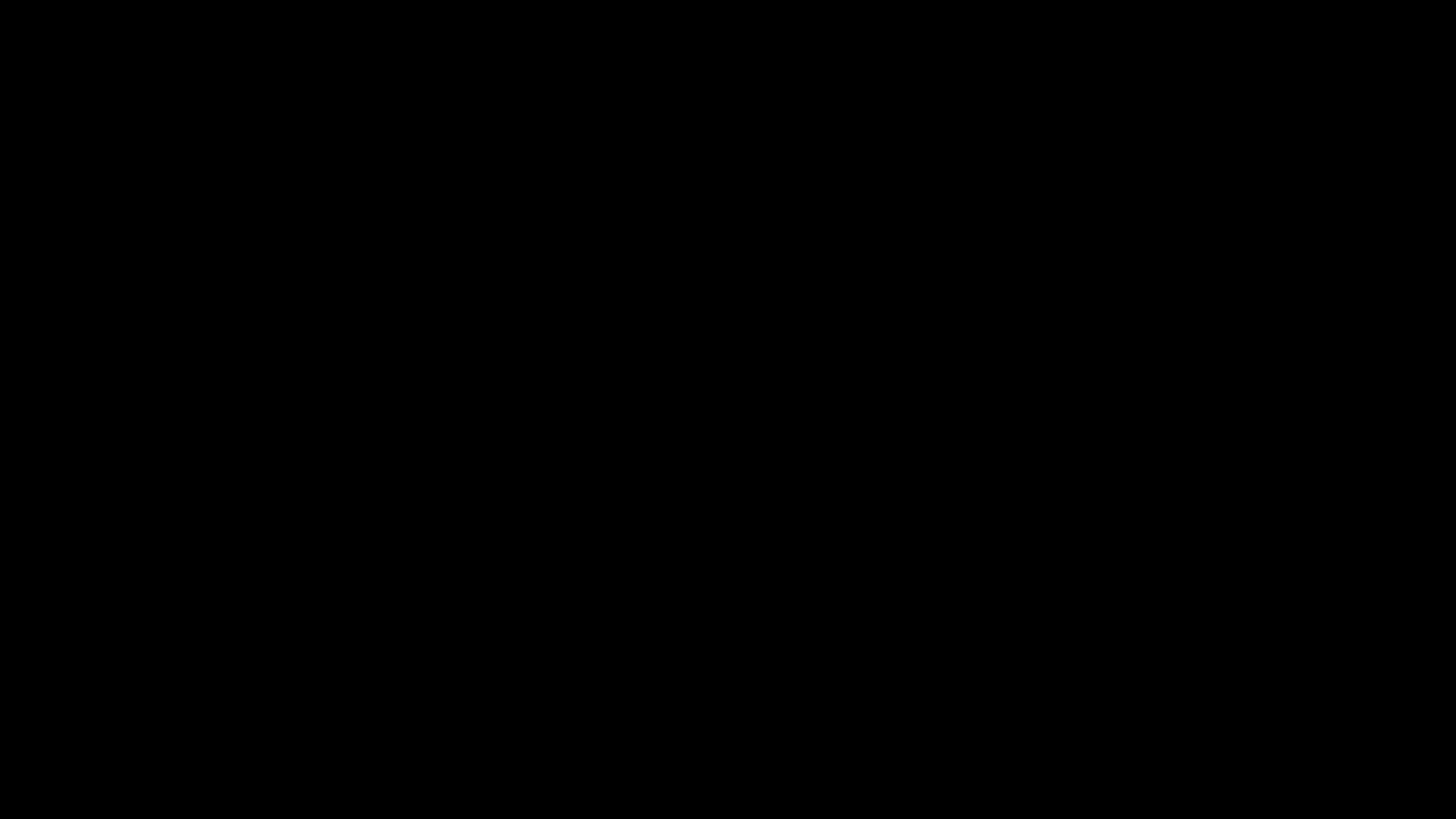
click at [995, 398] on video "To view this video please enable JavaScript, and consider upgrading to a web br…" at bounding box center [728, 409] width 1456 height 819
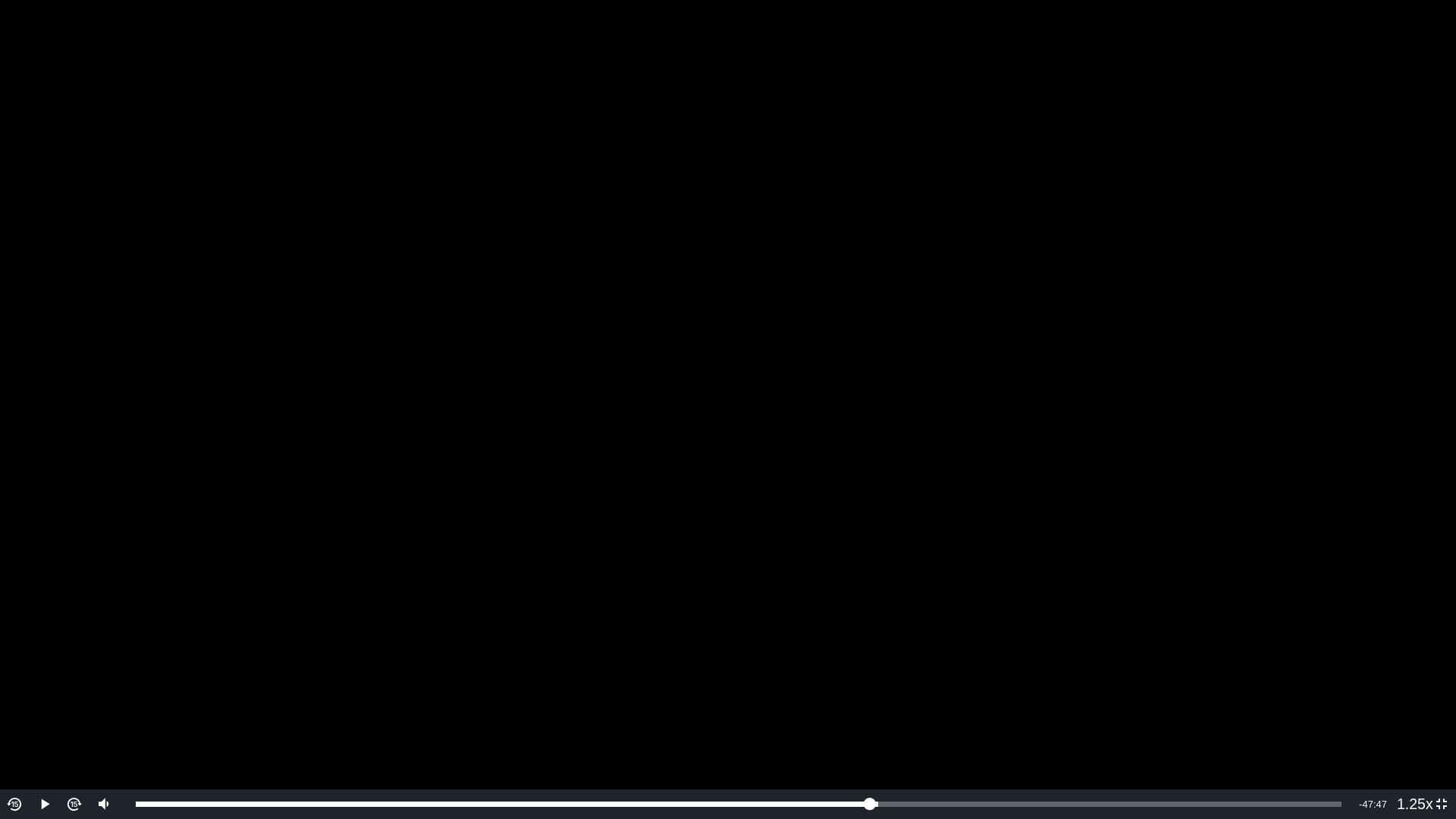
click at [915, 305] on video "To view this video please enable JavaScript, and consider upgrading to a web br…" at bounding box center [728, 409] width 1456 height 819
